Goal: Entertainment & Leisure: Consume media (video, audio)

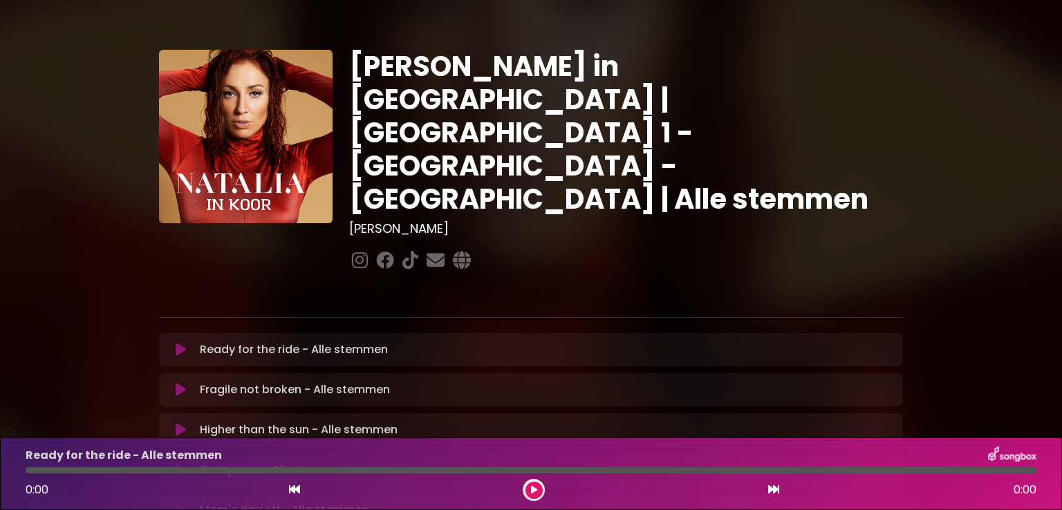
click at [1012, 175] on div "[PERSON_NAME] in [GEOGRAPHIC_DATA] | [GEOGRAPHIC_DATA] 1 - [GEOGRAPHIC_DATA] - …" at bounding box center [531, 424] width 1062 height 814
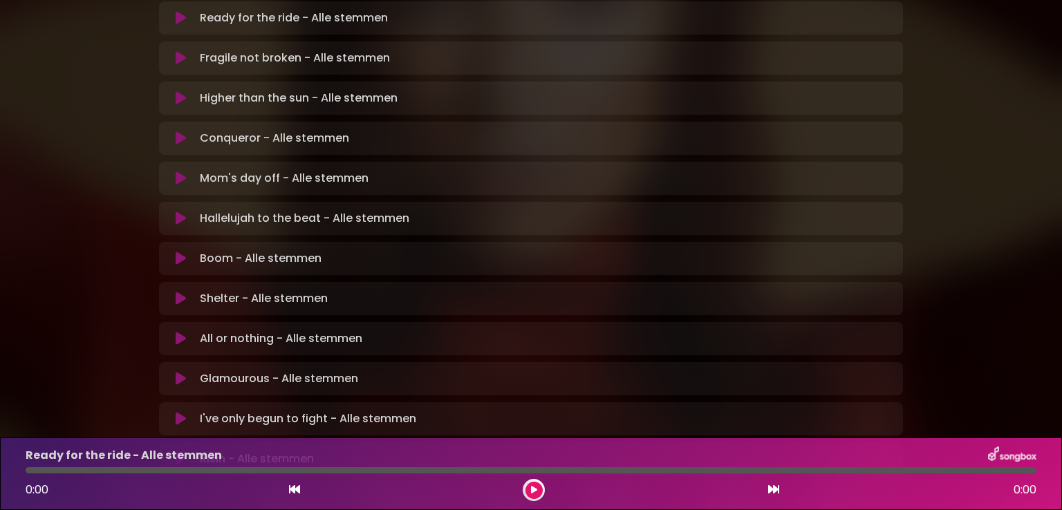
scroll to position [359, 0]
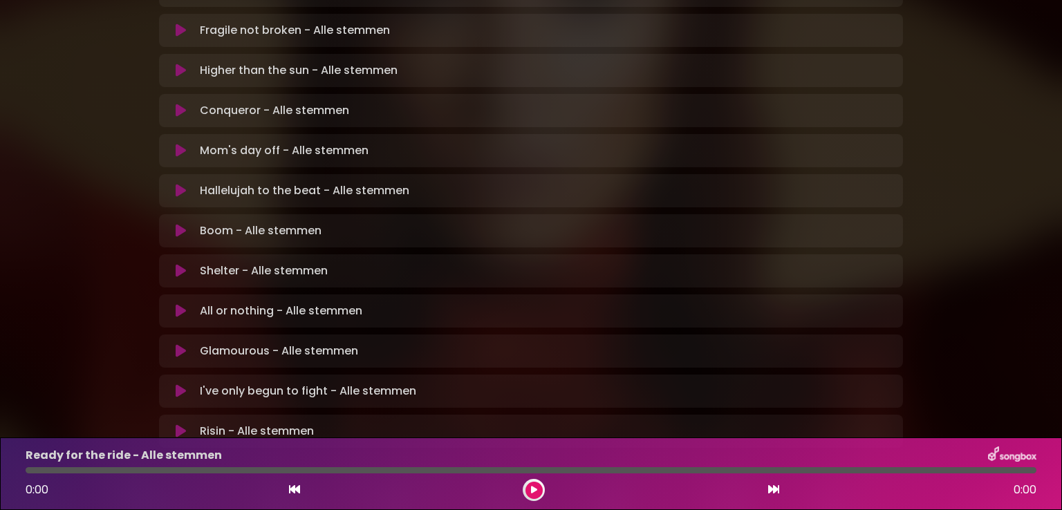
click at [180, 344] on icon at bounding box center [181, 351] width 10 height 14
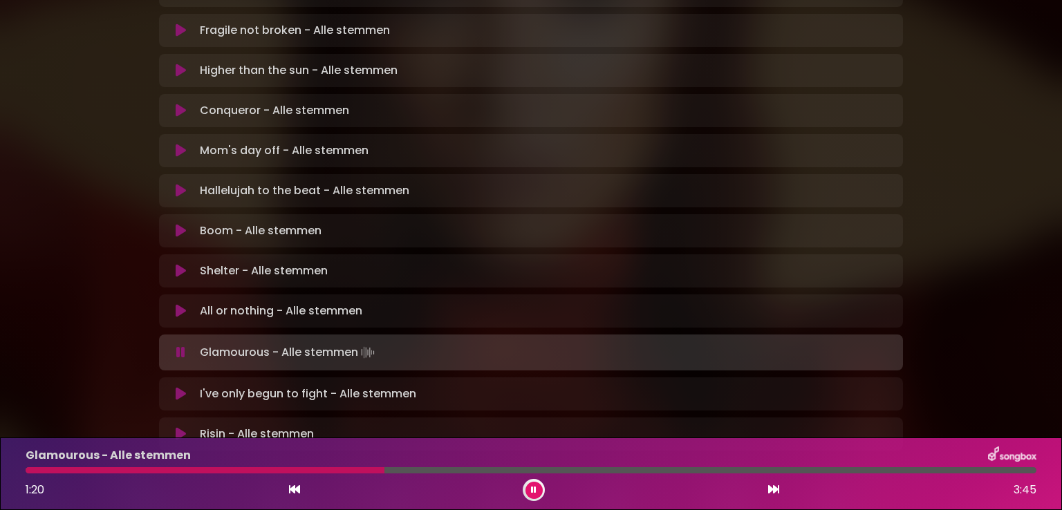
click at [299, 468] on div at bounding box center [205, 470] width 359 height 6
click at [299, 468] on div at bounding box center [203, 470] width 355 height 6
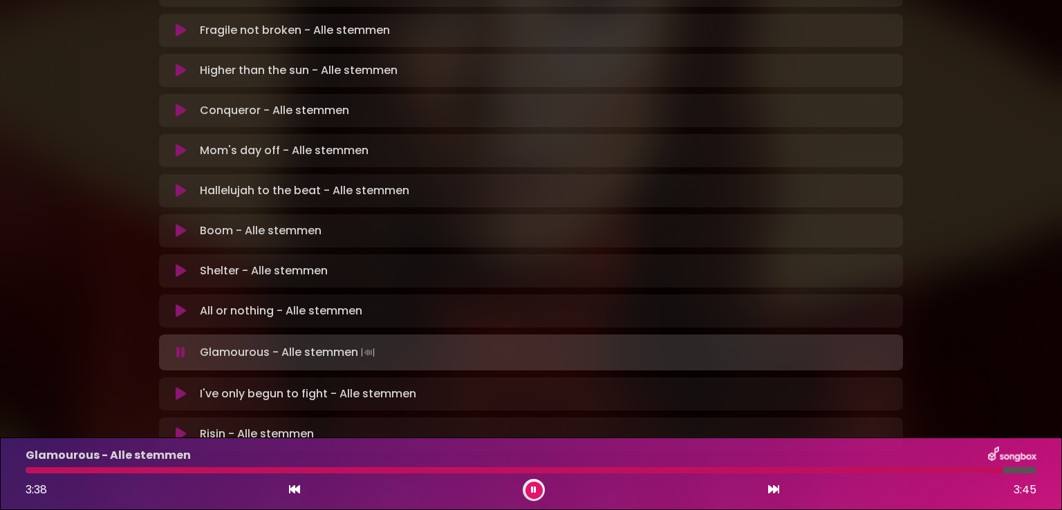
click at [293, 489] on icon at bounding box center [294, 489] width 11 height 11
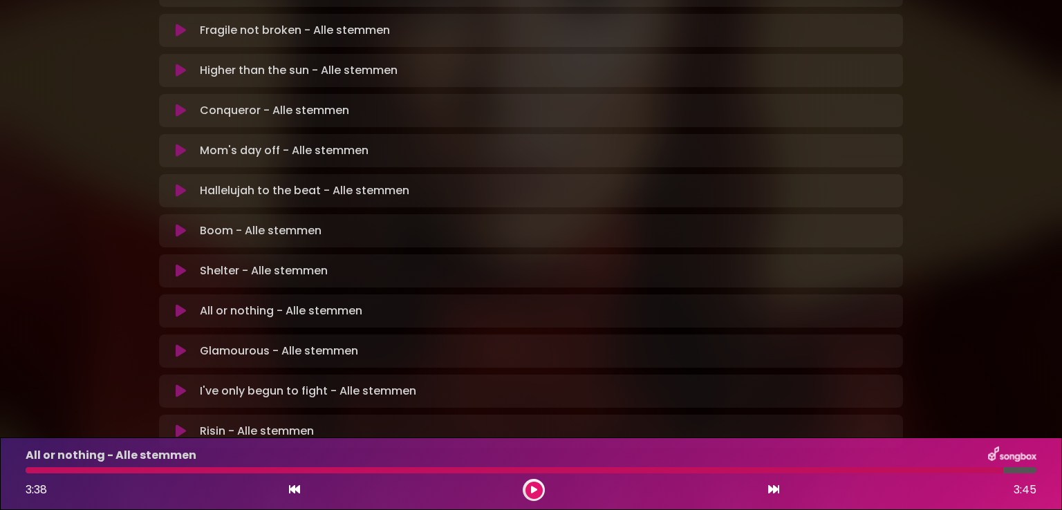
click at [293, 489] on icon at bounding box center [294, 489] width 11 height 11
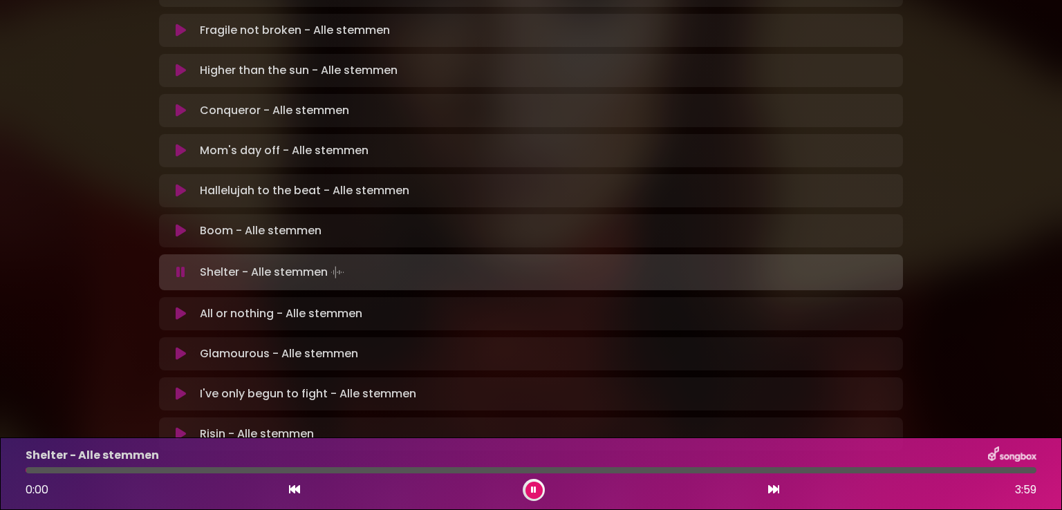
click at [293, 489] on icon at bounding box center [294, 489] width 11 height 11
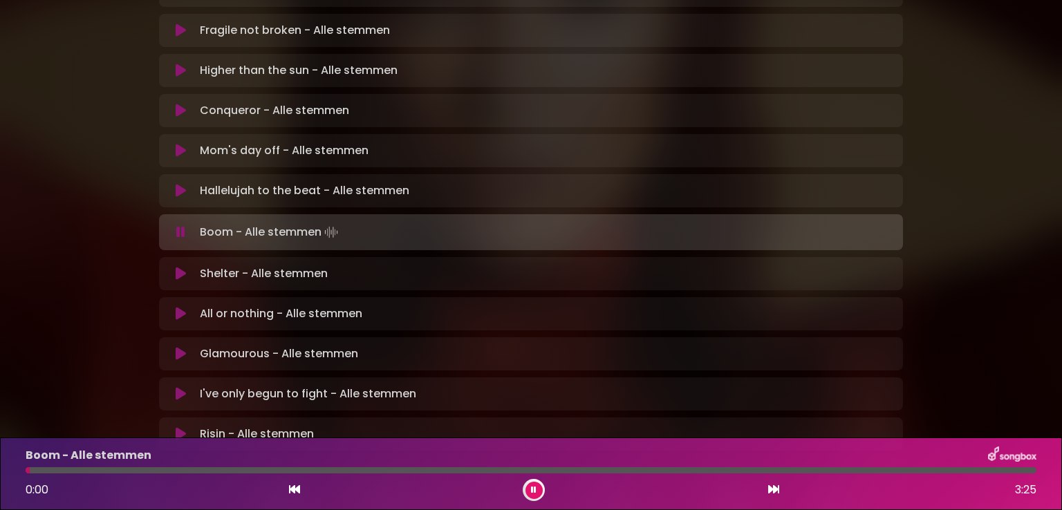
click at [184, 347] on icon at bounding box center [181, 354] width 10 height 14
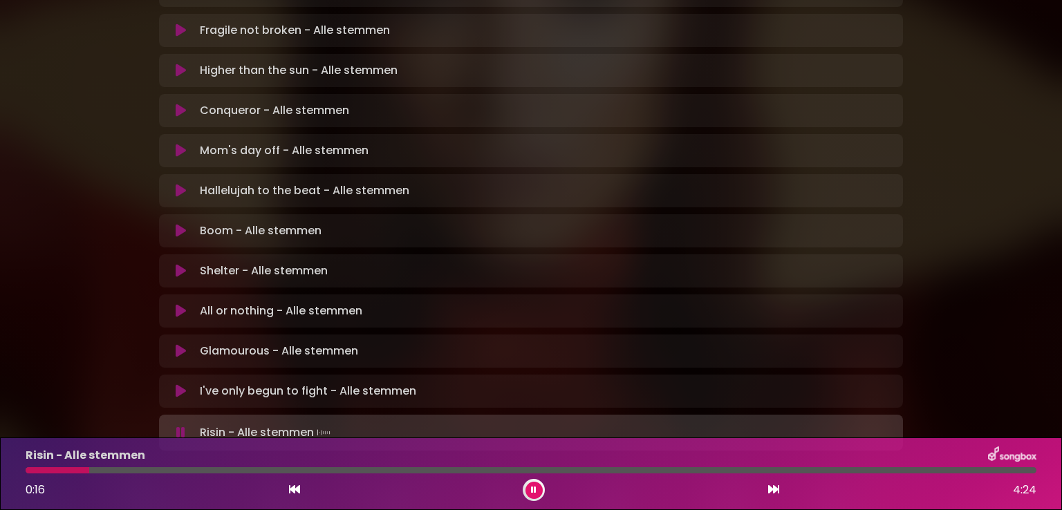
click at [33, 473] on div at bounding box center [58, 470] width 64 height 6
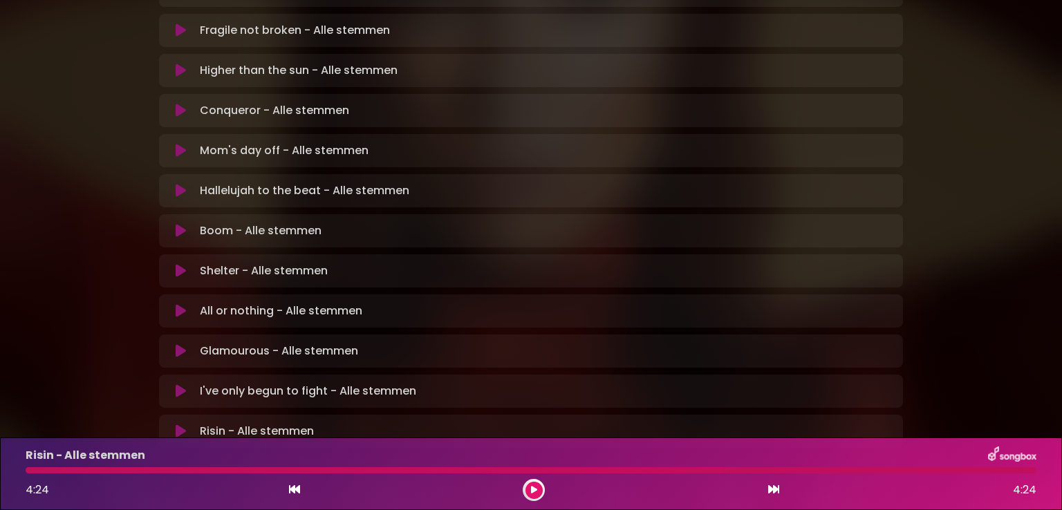
click at [1004, 232] on div "[PERSON_NAME] in [GEOGRAPHIC_DATA] | [GEOGRAPHIC_DATA] 1 - [GEOGRAPHIC_DATA] - …" at bounding box center [531, 64] width 1062 height 814
drag, startPoint x: 982, startPoint y: 80, endPoint x: 989, endPoint y: 140, distance: 60.5
click at [989, 140] on div "[PERSON_NAME] in [GEOGRAPHIC_DATA] | [GEOGRAPHIC_DATA] 1 - [GEOGRAPHIC_DATA] - …" at bounding box center [531, 64] width 1062 height 814
click at [982, 96] on div "[PERSON_NAME] in [GEOGRAPHIC_DATA] | [GEOGRAPHIC_DATA] 1 - [GEOGRAPHIC_DATA] - …" at bounding box center [531, 64] width 913 height 814
drag, startPoint x: 971, startPoint y: 178, endPoint x: 948, endPoint y: 140, distance: 43.4
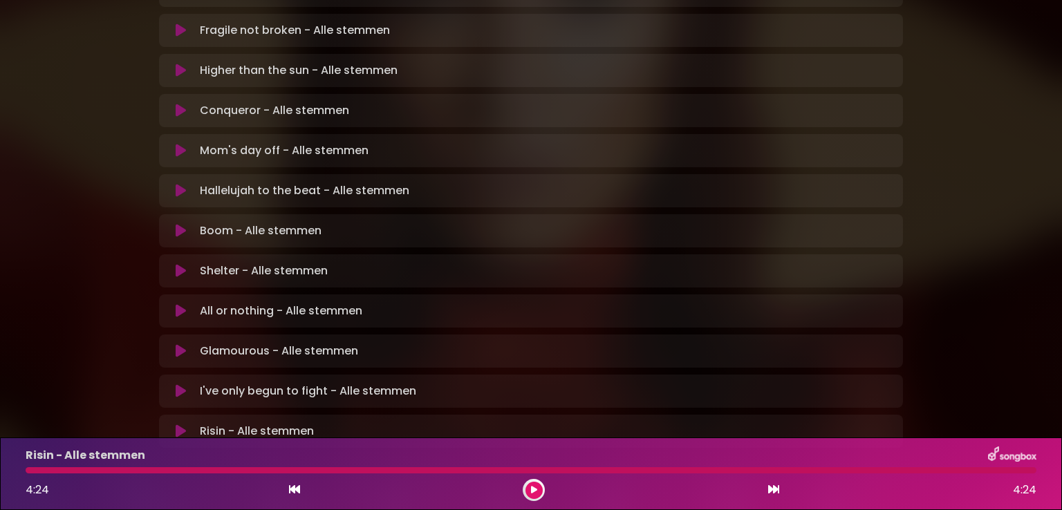
click at [948, 140] on div "[PERSON_NAME] in [GEOGRAPHIC_DATA] | [GEOGRAPHIC_DATA] 1 - [GEOGRAPHIC_DATA] - …" at bounding box center [531, 64] width 913 height 814
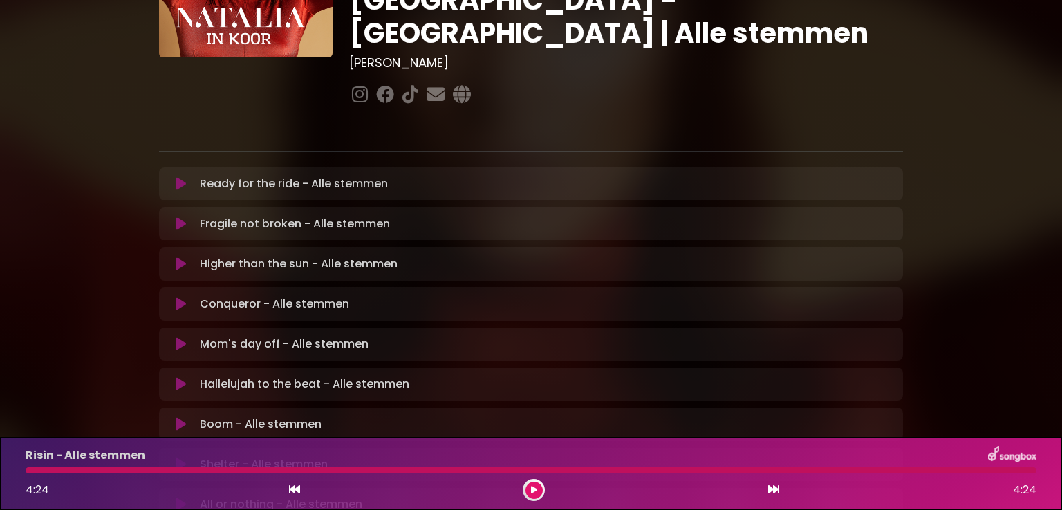
scroll to position [166, 0]
click at [176, 177] on icon at bounding box center [181, 184] width 10 height 14
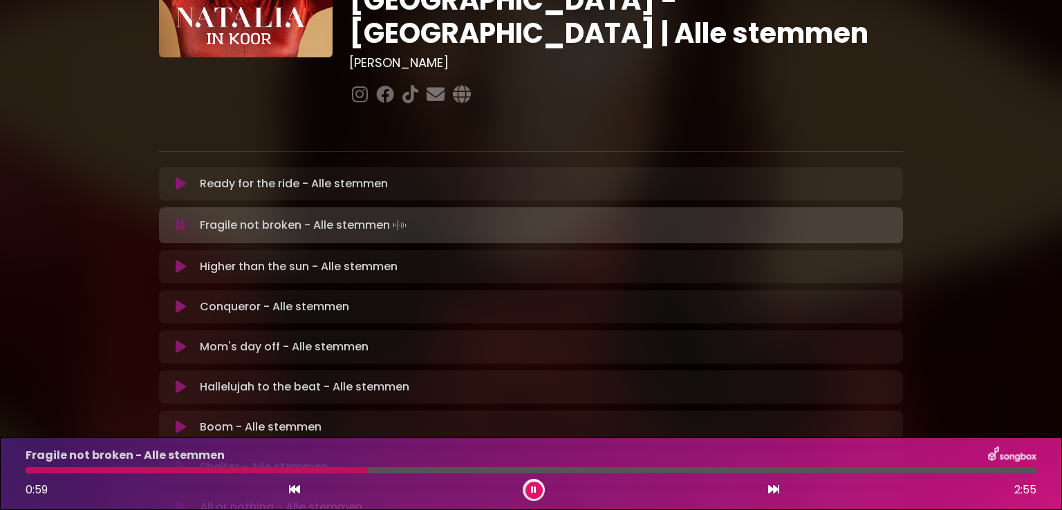
click at [154, 468] on div at bounding box center [197, 470] width 342 height 6
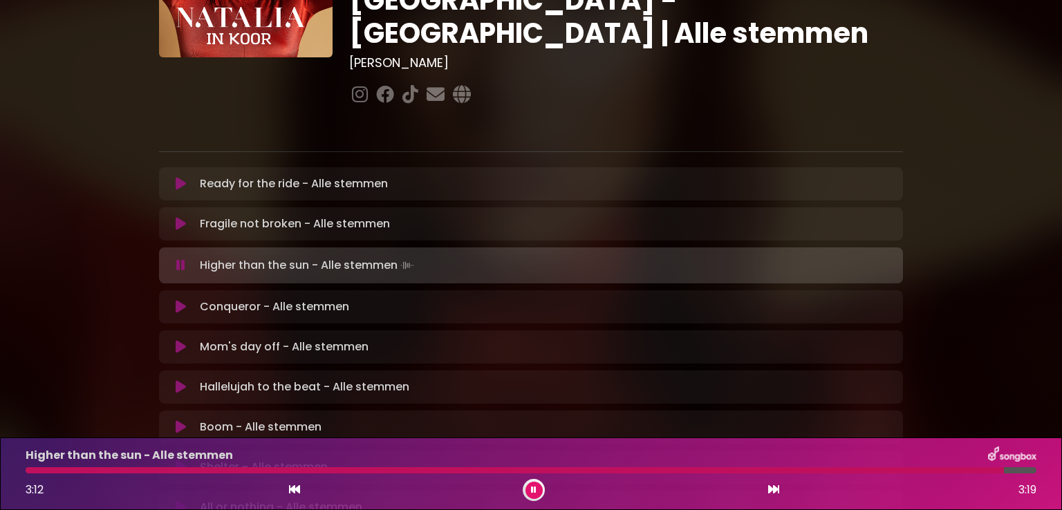
click at [537, 487] on button at bounding box center [533, 490] width 17 height 17
